Goal: Information Seeking & Learning: Learn about a topic

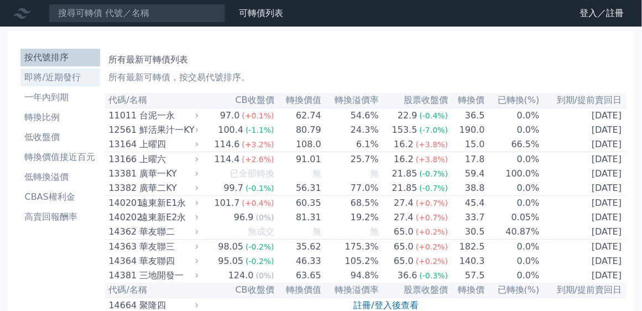
click at [69, 79] on li "即將/近期發行" at bounding box center [60, 77] width 80 height 13
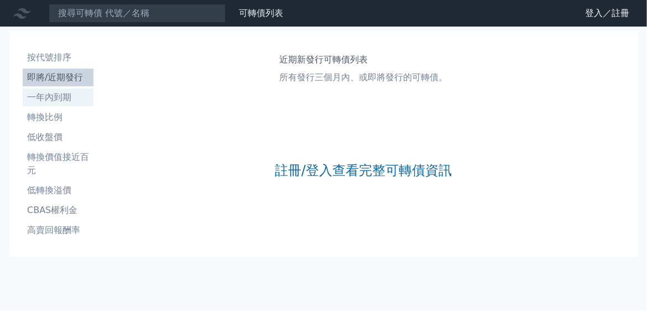
click at [65, 93] on li "一年內到期" at bounding box center [58, 97] width 71 height 13
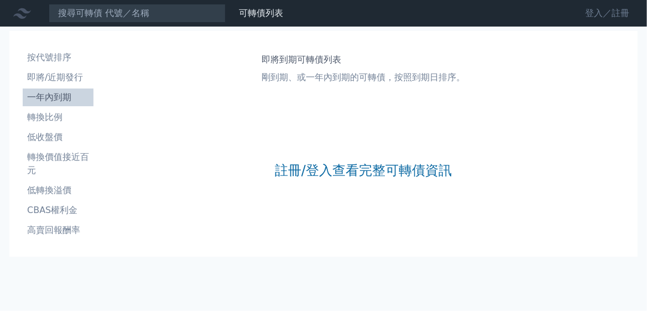
click at [619, 12] on link "登入／註冊" at bounding box center [607, 13] width 62 height 18
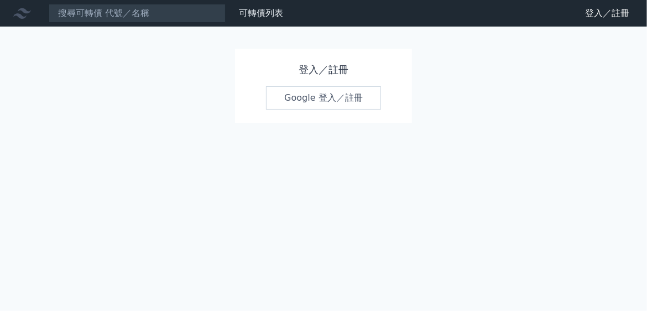
click at [331, 96] on link "Google 登入／註冊" at bounding box center [323, 97] width 115 height 23
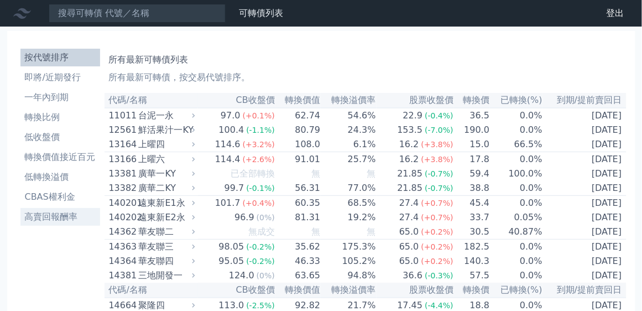
click at [67, 219] on li "高賣回報酬率" at bounding box center [60, 216] width 80 height 13
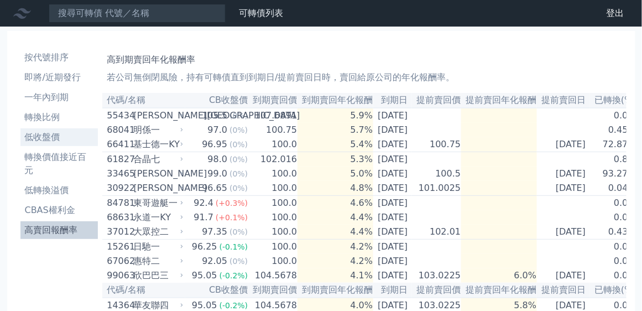
click at [67, 134] on li "低收盤價" at bounding box center [59, 137] width 78 height 13
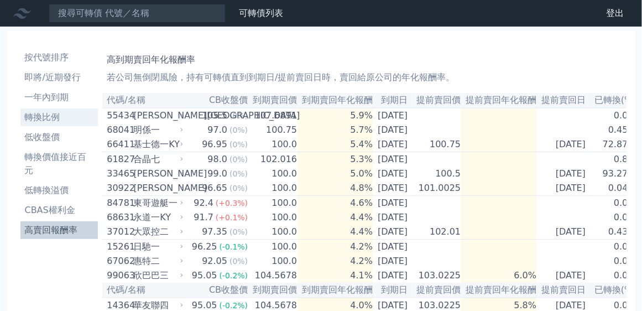
click at [69, 113] on li "轉換比例" at bounding box center [59, 117] width 78 height 13
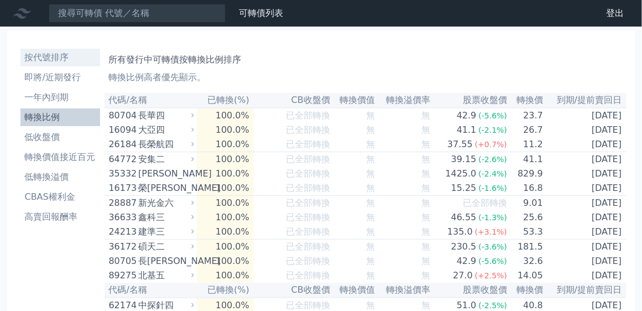
click at [60, 59] on li "按代號排序" at bounding box center [60, 57] width 80 height 13
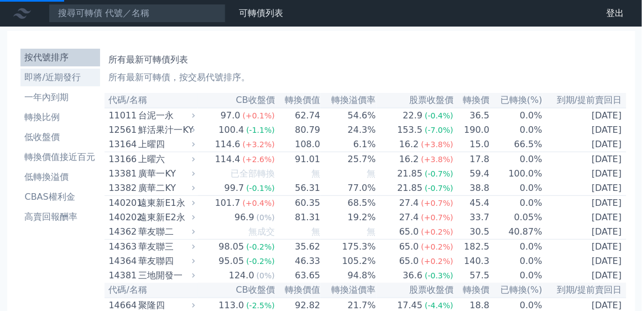
click at [76, 80] on li "即將/近期發行" at bounding box center [60, 77] width 80 height 13
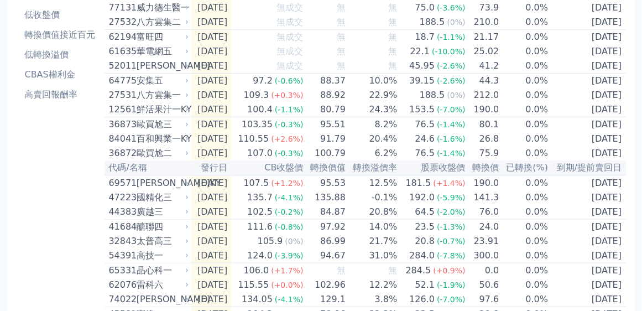
scroll to position [158, 0]
